Goal: Contribute content

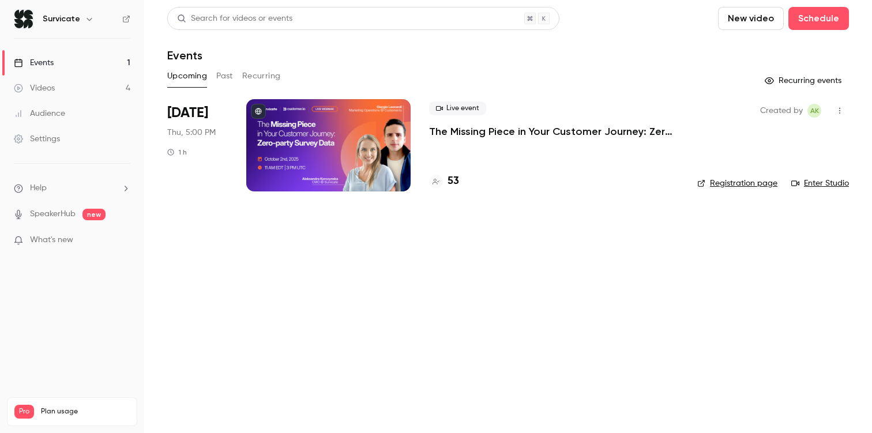
click at [71, 245] on span "What's new" at bounding box center [51, 240] width 43 height 12
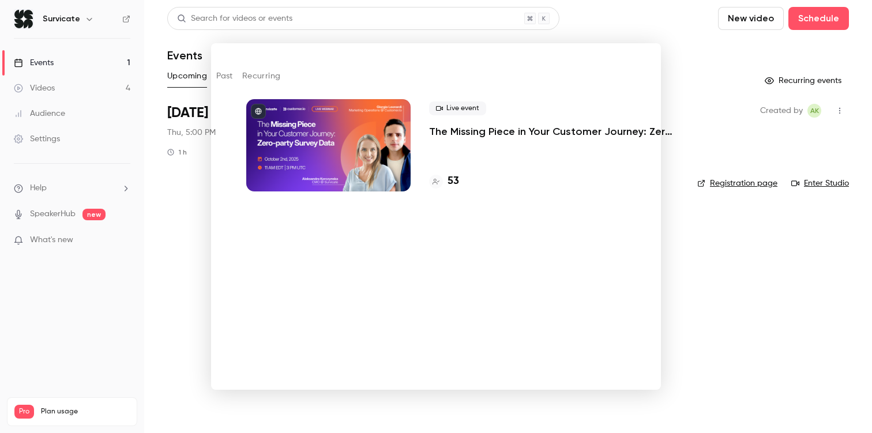
click at [192, 253] on div at bounding box center [436, 216] width 872 height 433
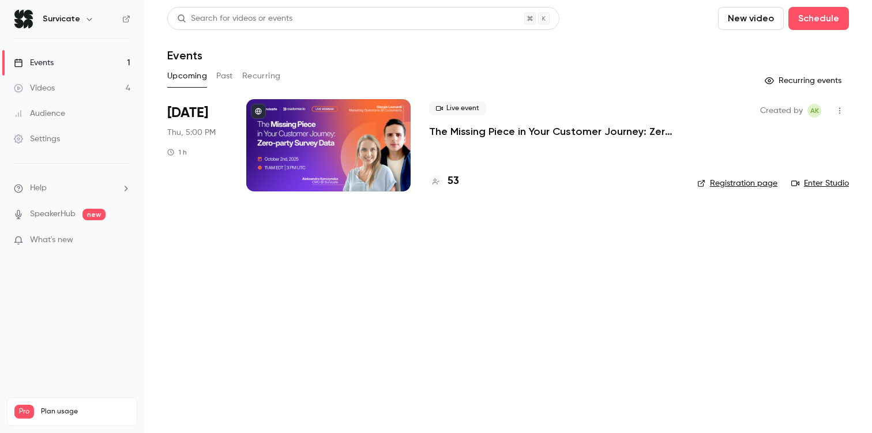
click at [830, 178] on link "Enter Studio" at bounding box center [820, 184] width 58 height 12
click at [760, 12] on button "New video" at bounding box center [751, 18] width 66 height 23
click at [761, 46] on div "Record" at bounding box center [793, 50] width 88 height 12
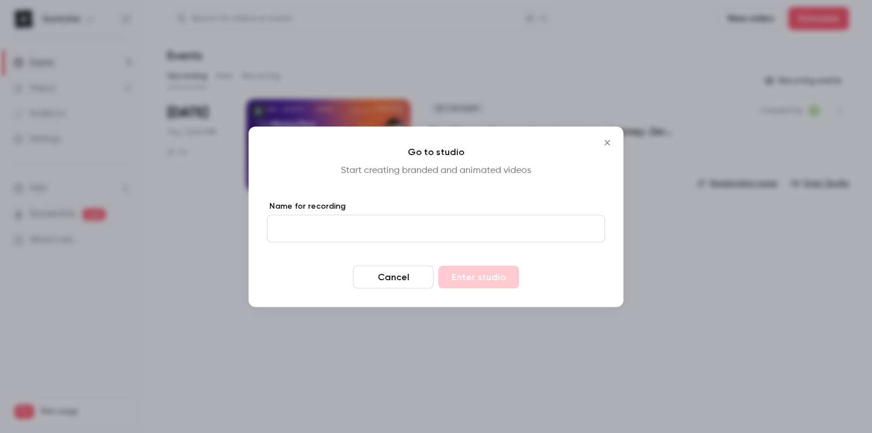
click at [604, 140] on icon "Close" at bounding box center [607, 142] width 14 height 9
